Goal: Task Accomplishment & Management: Complete application form

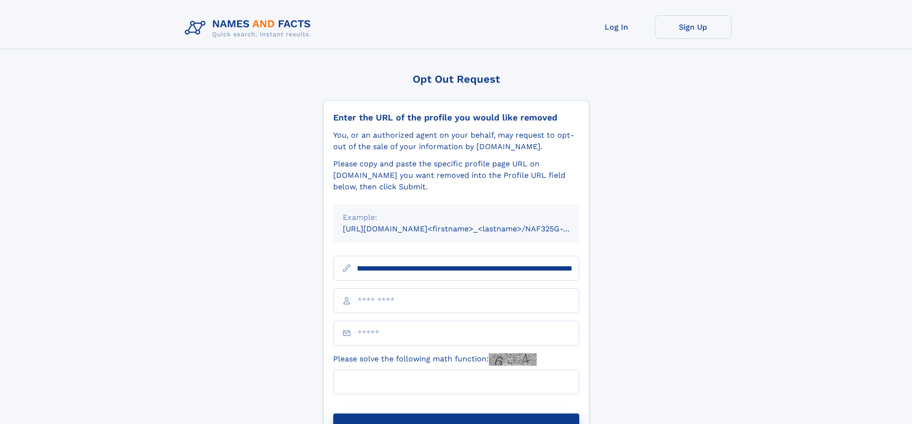
scroll to position [0, 111]
type input "**********"
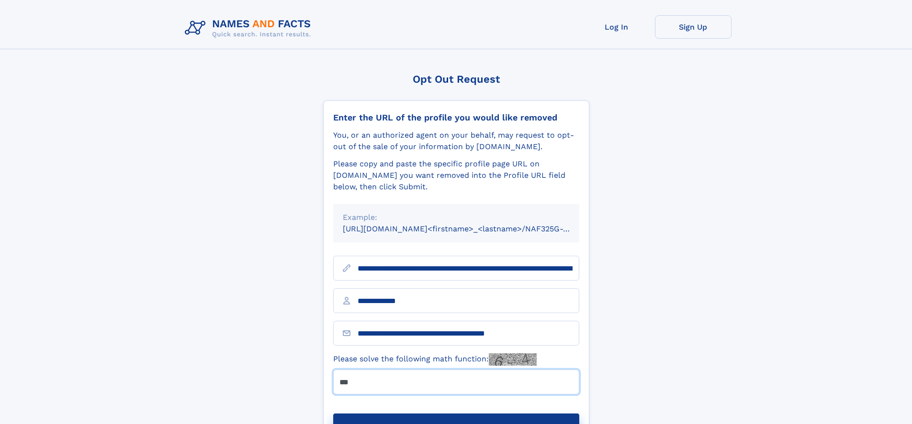
type input "***"
click at [456, 414] on button "Submit Opt Out Request" at bounding box center [456, 429] width 246 height 31
